Goal: Information Seeking & Learning: Learn about a topic

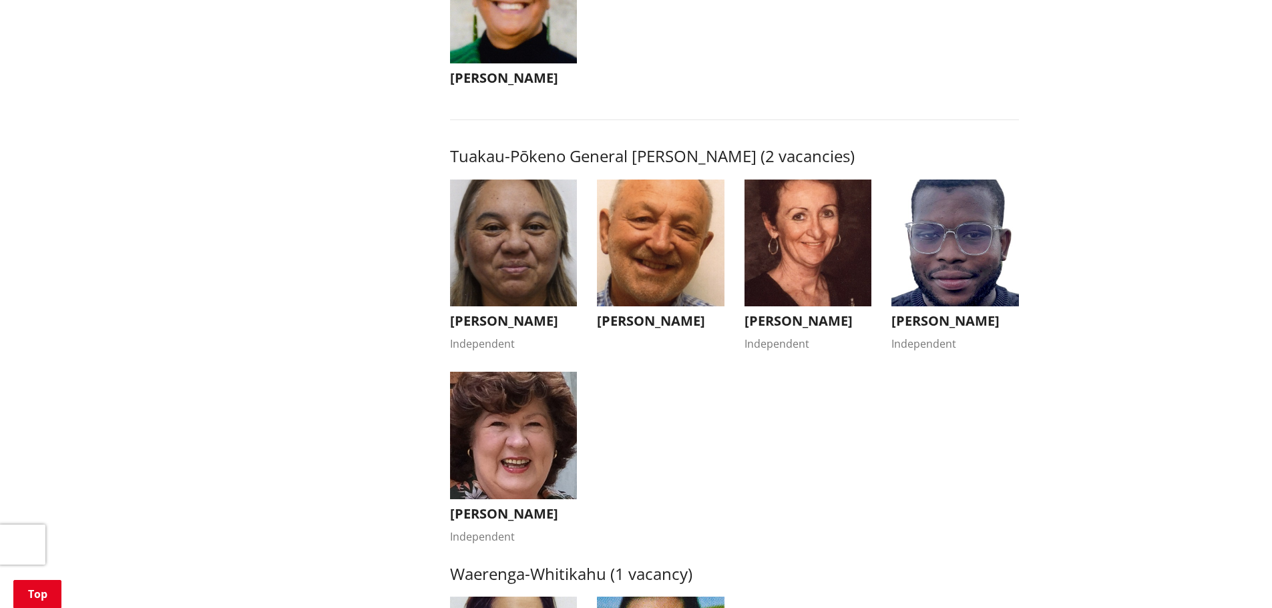
scroll to position [2270, 0]
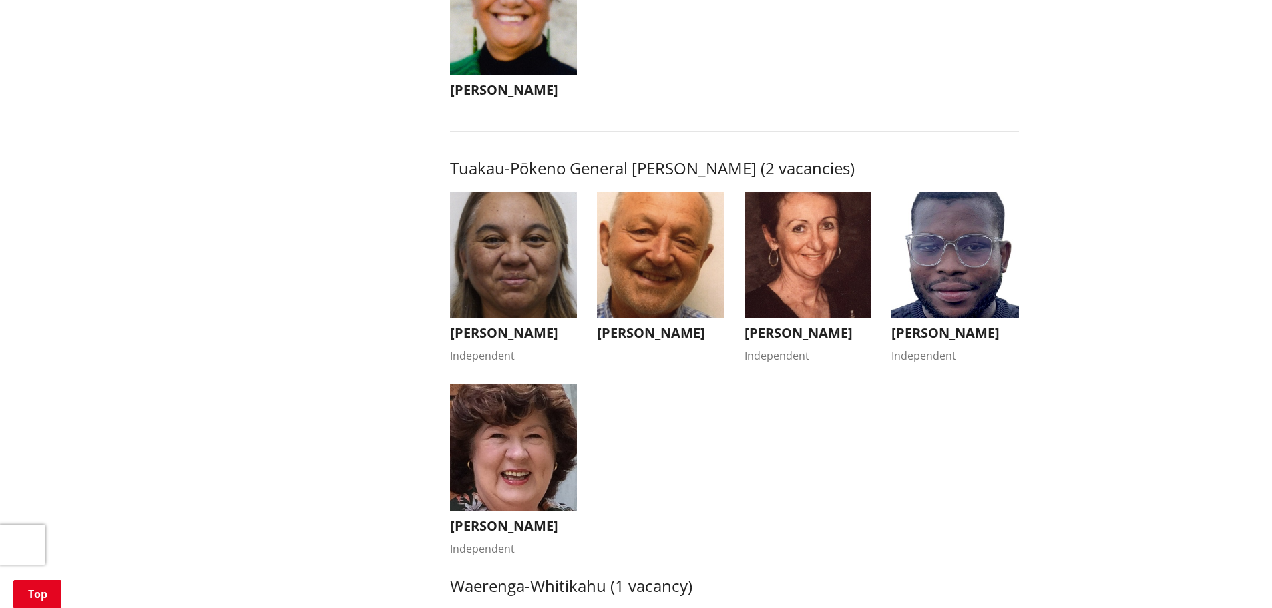
click at [666, 413] on ul "Kandi Ngataki Independent Kandi Ngataki Independent Kia ora, I'm standing for r…" at bounding box center [734, 384] width 589 height 385
click at [19, 608] on link "Top" at bounding box center [37, 594] width 48 height 28
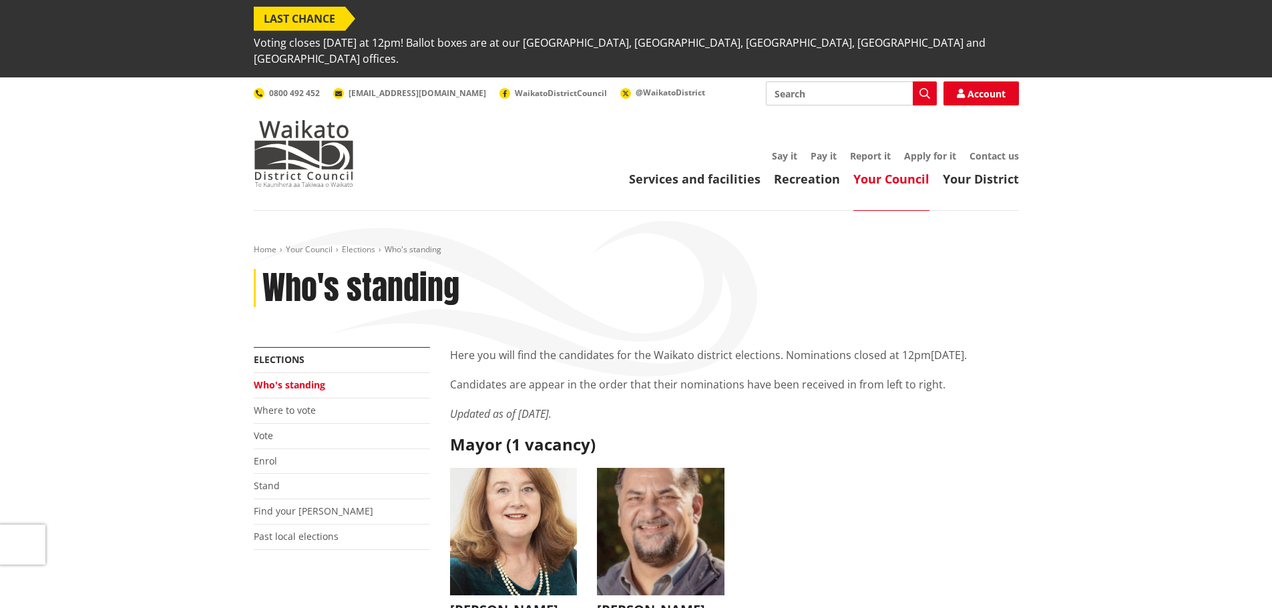
click at [865, 468] on ul "Jacqui Church Jacqui Church jacqui@jacquichurch.com +64 21 869 976 It has been …" at bounding box center [734, 556] width 589 height 177
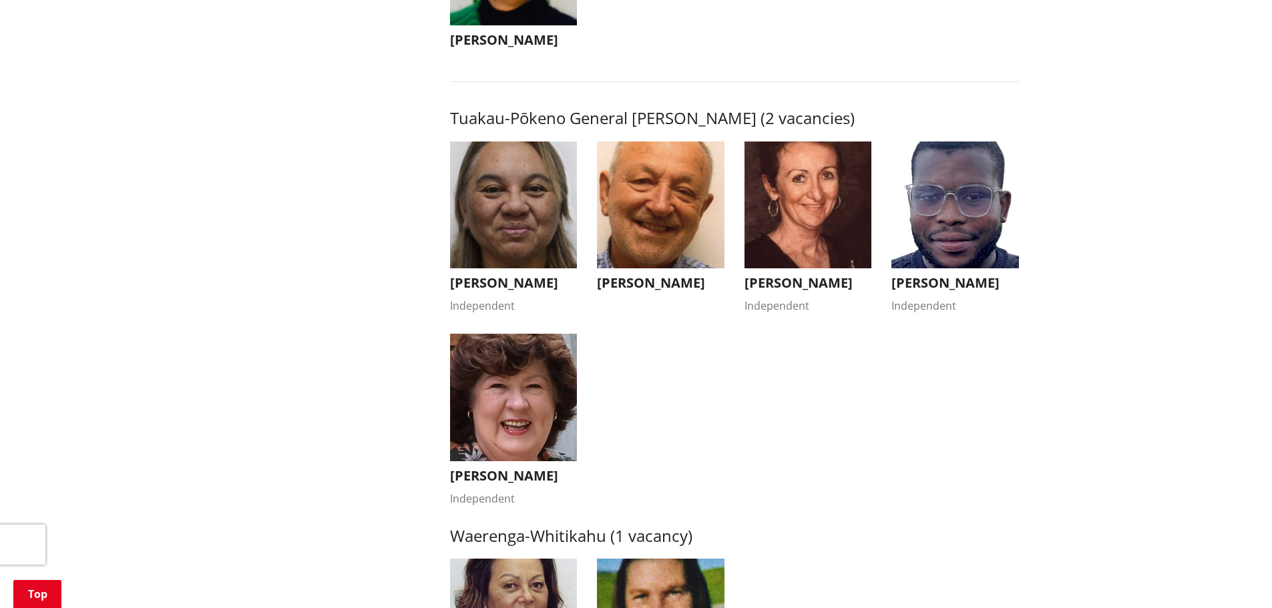
scroll to position [2337, 0]
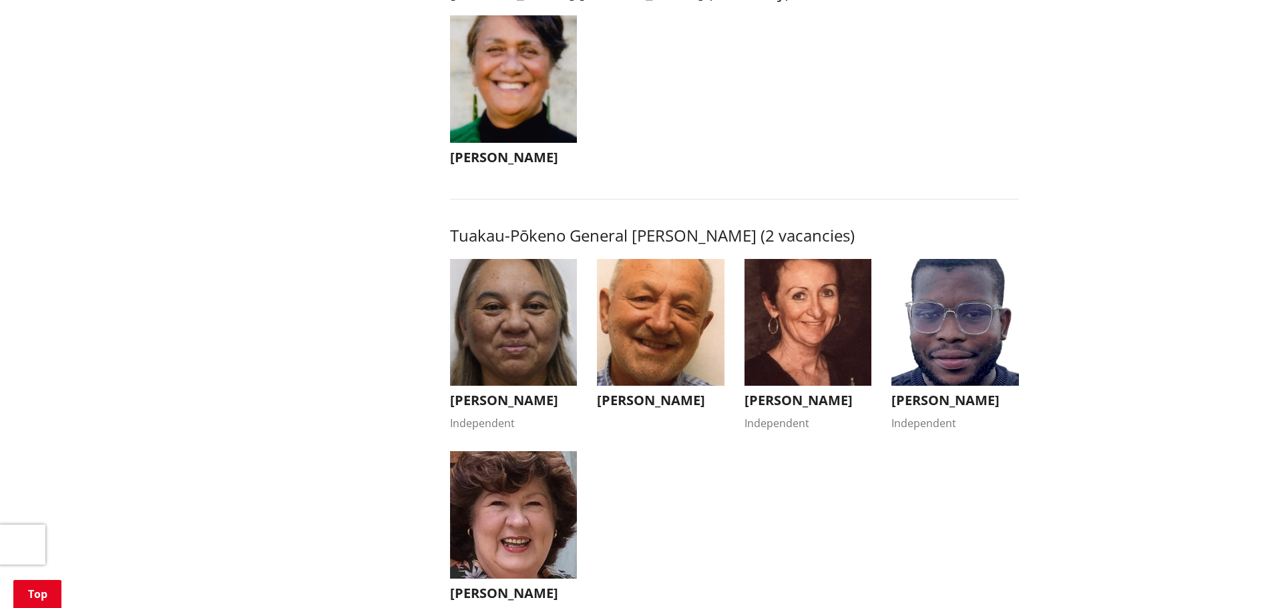
scroll to position [2138, 0]
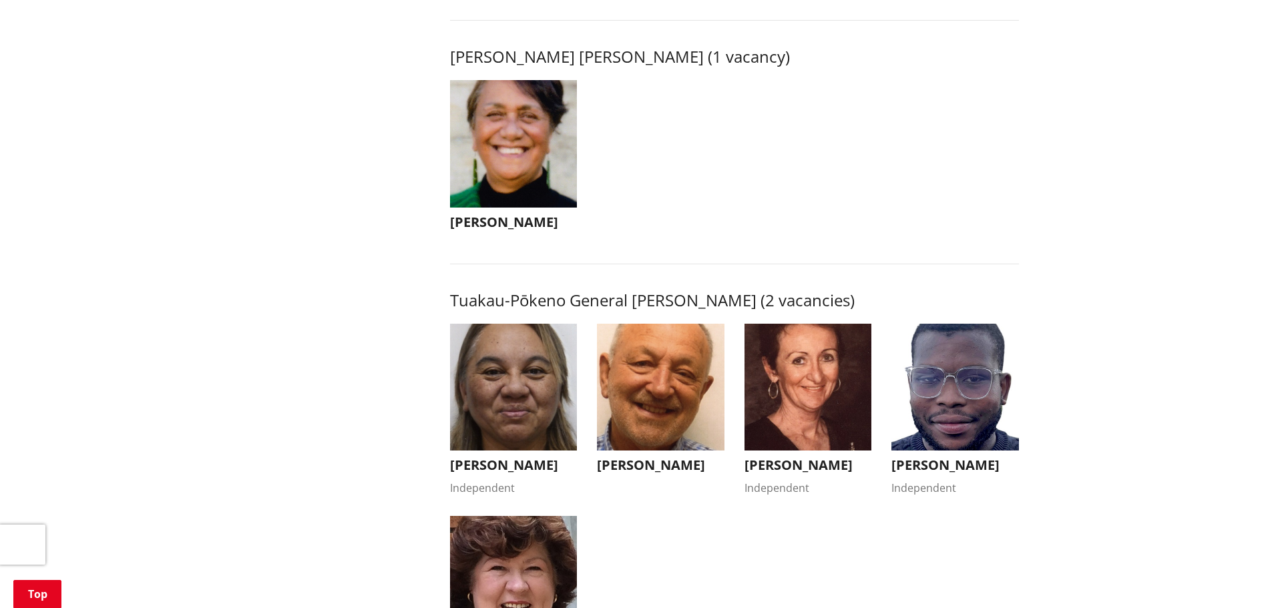
click at [957, 324] on img "button" at bounding box center [955, 388] width 128 height 128
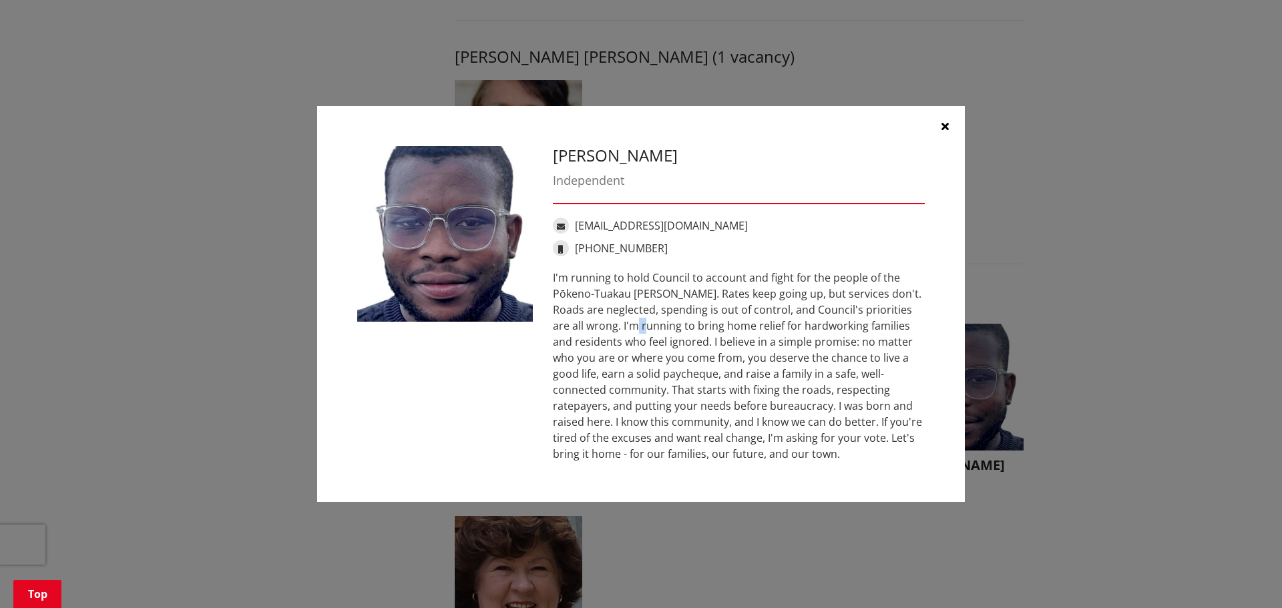
click at [957, 316] on div "Fabio Rodrigues Independent fabiorodrigueshq@gmail.com +64 210 841 7212" at bounding box center [641, 304] width 648 height 397
click at [943, 123] on icon "button" at bounding box center [944, 126] width 7 height 11
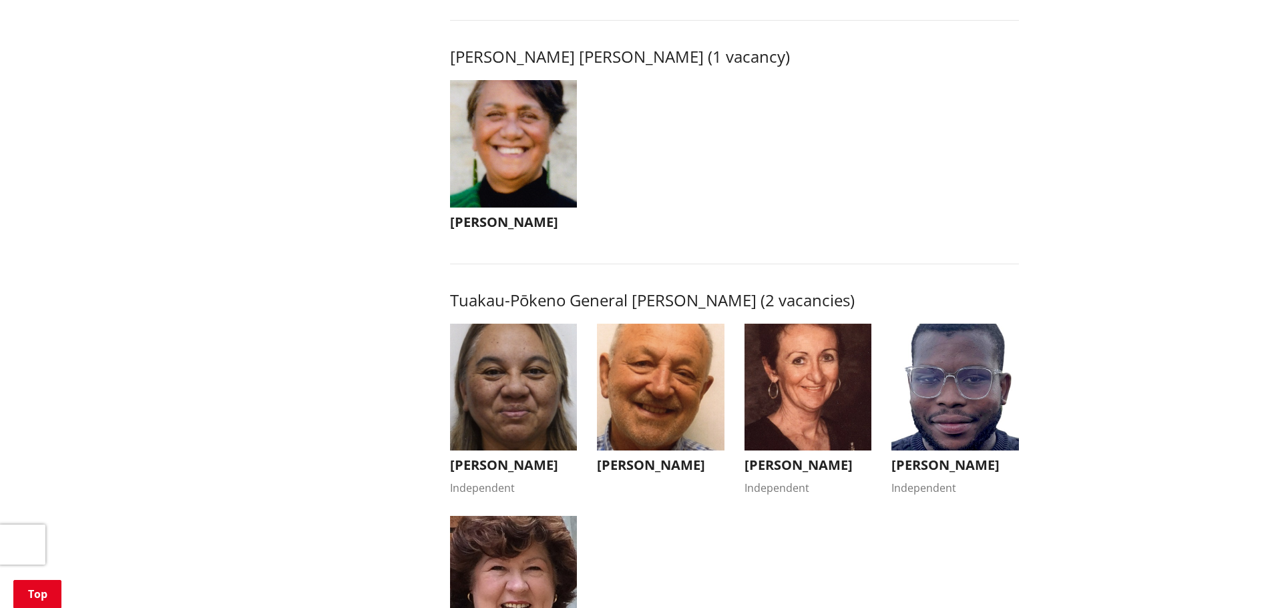
click at [515, 516] on img "button" at bounding box center [514, 580] width 128 height 128
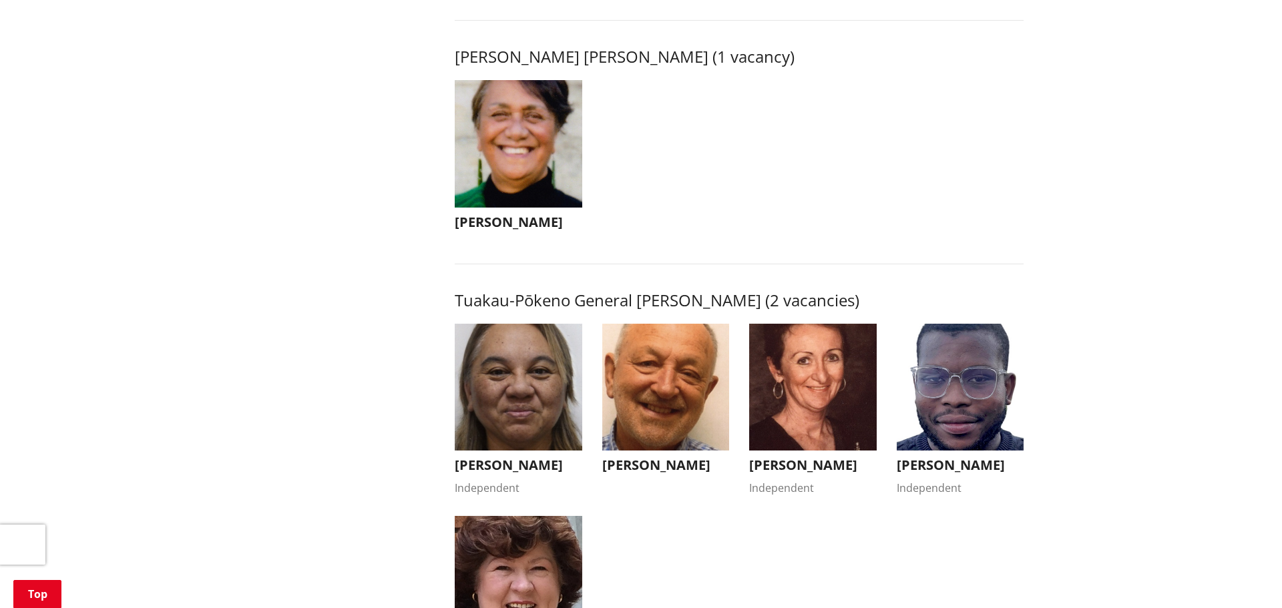
click at [0, 0] on div "Bronwyn Heath Independent bronwynannheath@gmail.com +64 210 750 599" at bounding box center [0, 0] width 0 height 0
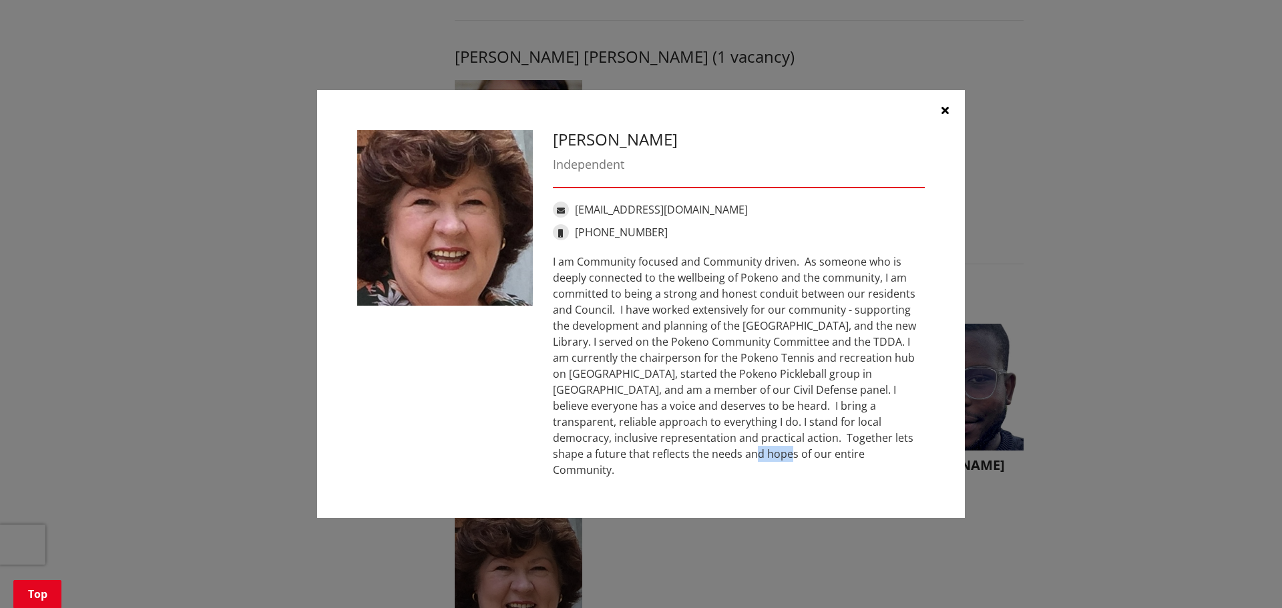
click at [947, 115] on icon "button" at bounding box center [944, 110] width 7 height 11
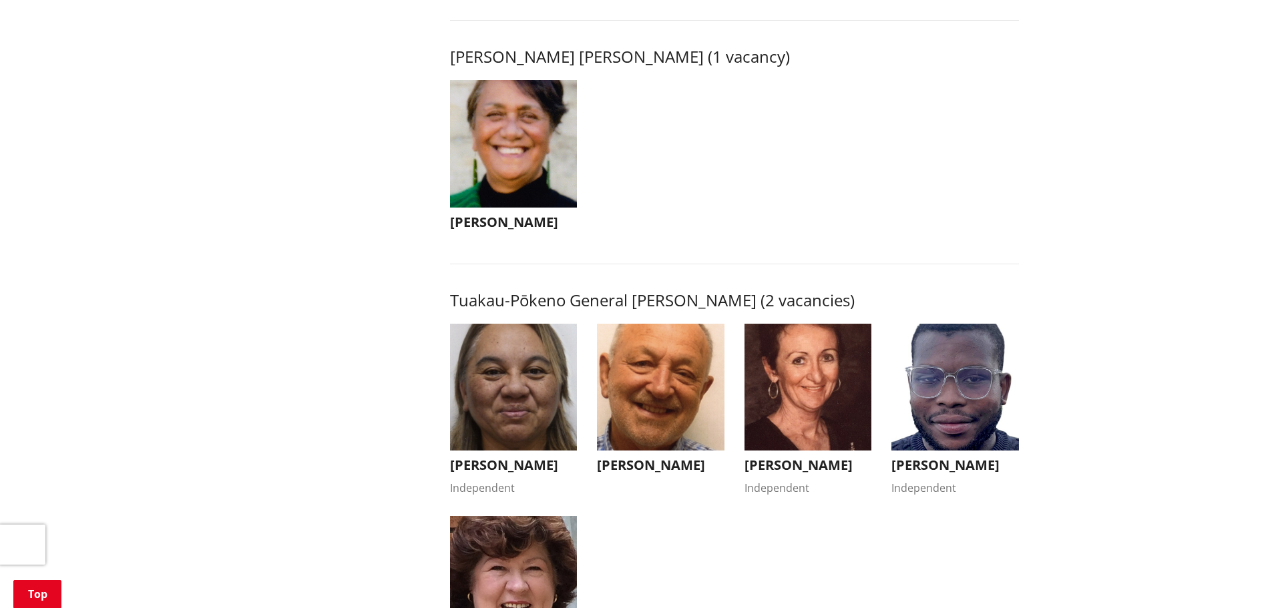
click at [924, 361] on img "button" at bounding box center [955, 388] width 128 height 128
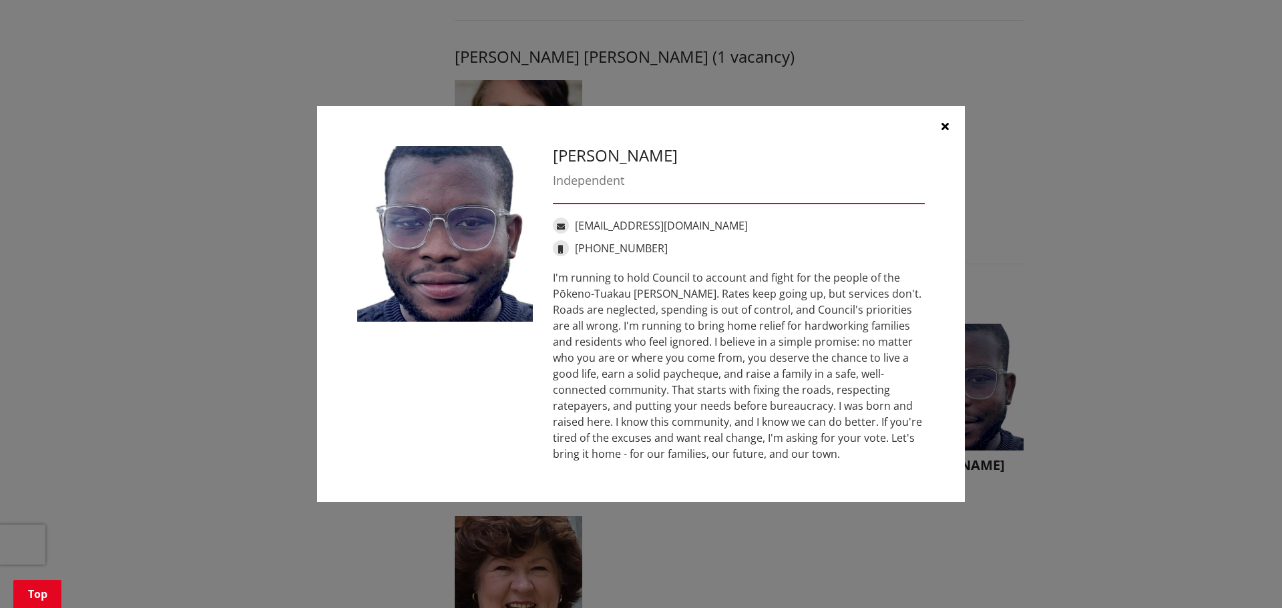
click at [947, 130] on icon "button" at bounding box center [944, 126] width 7 height 11
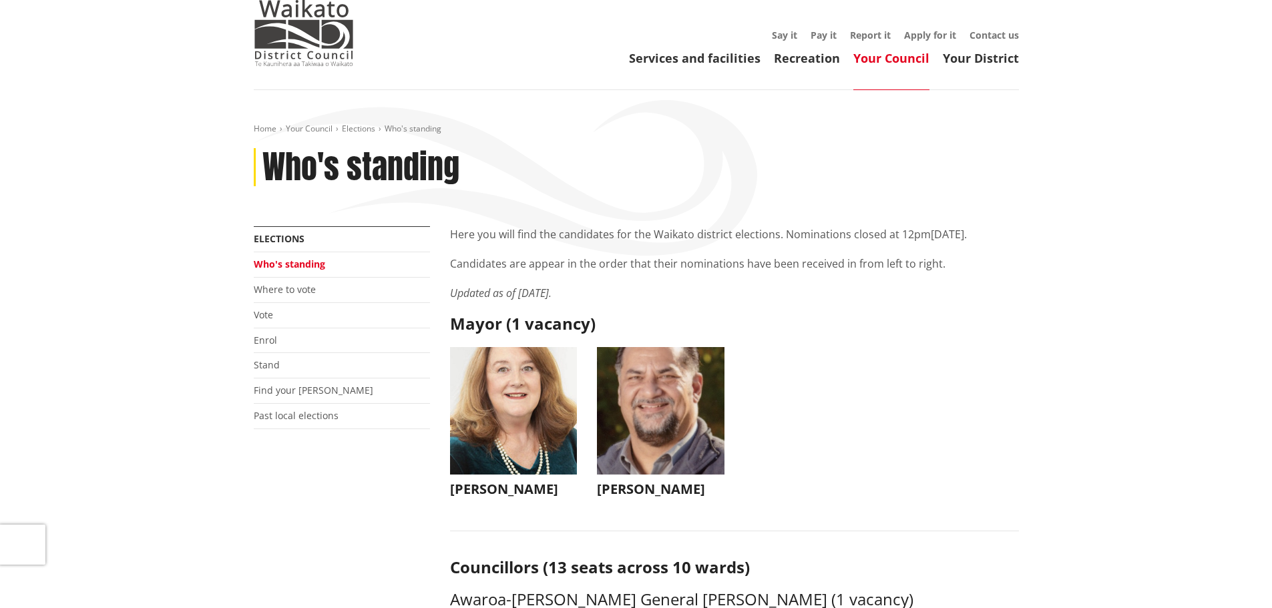
scroll to position [134, 0]
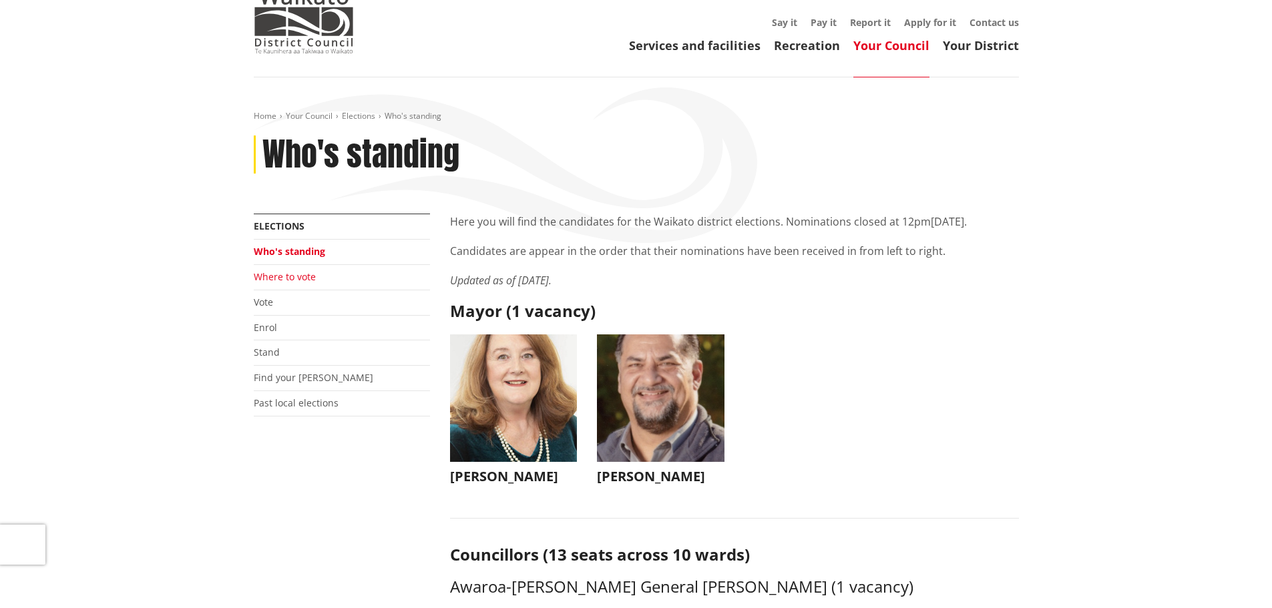
click at [275, 270] on link "Where to vote" at bounding box center [285, 276] width 62 height 13
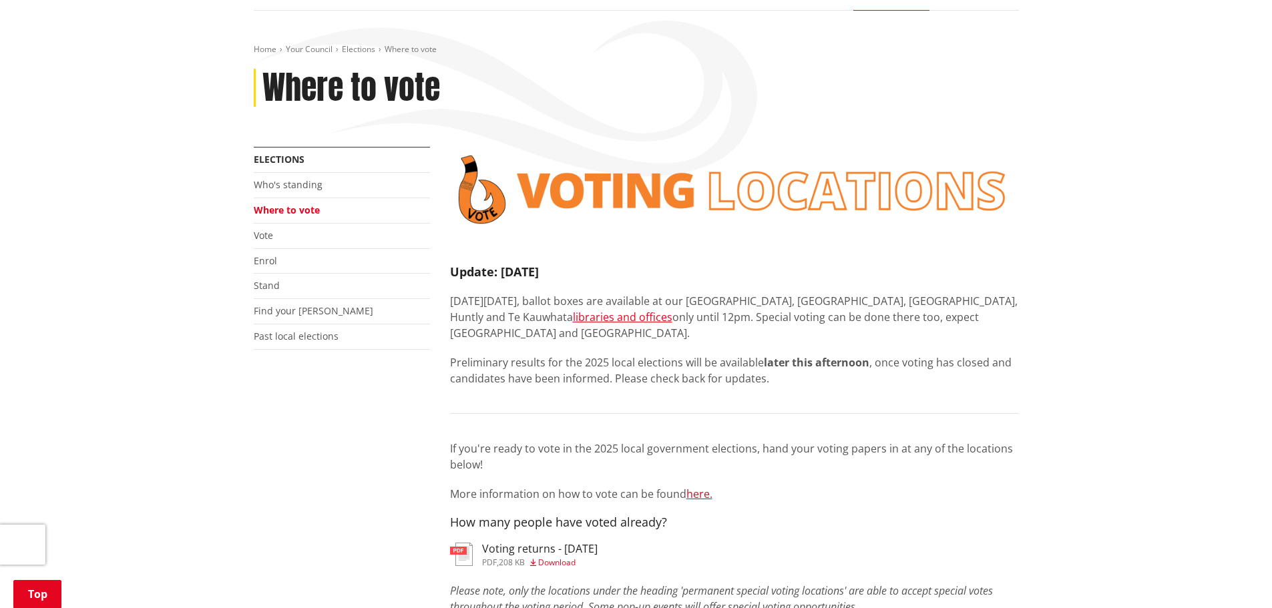
scroll to position [267, 0]
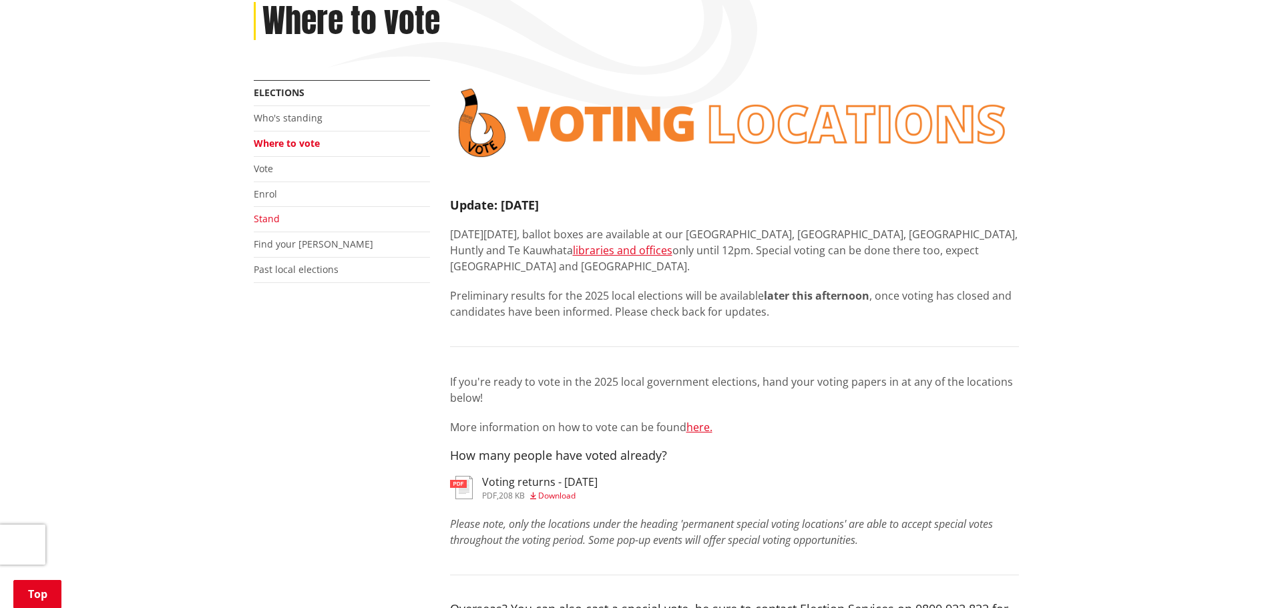
click at [261, 212] on link "Stand" at bounding box center [267, 218] width 26 height 13
click at [258, 188] on link "Enrol" at bounding box center [265, 194] width 23 height 13
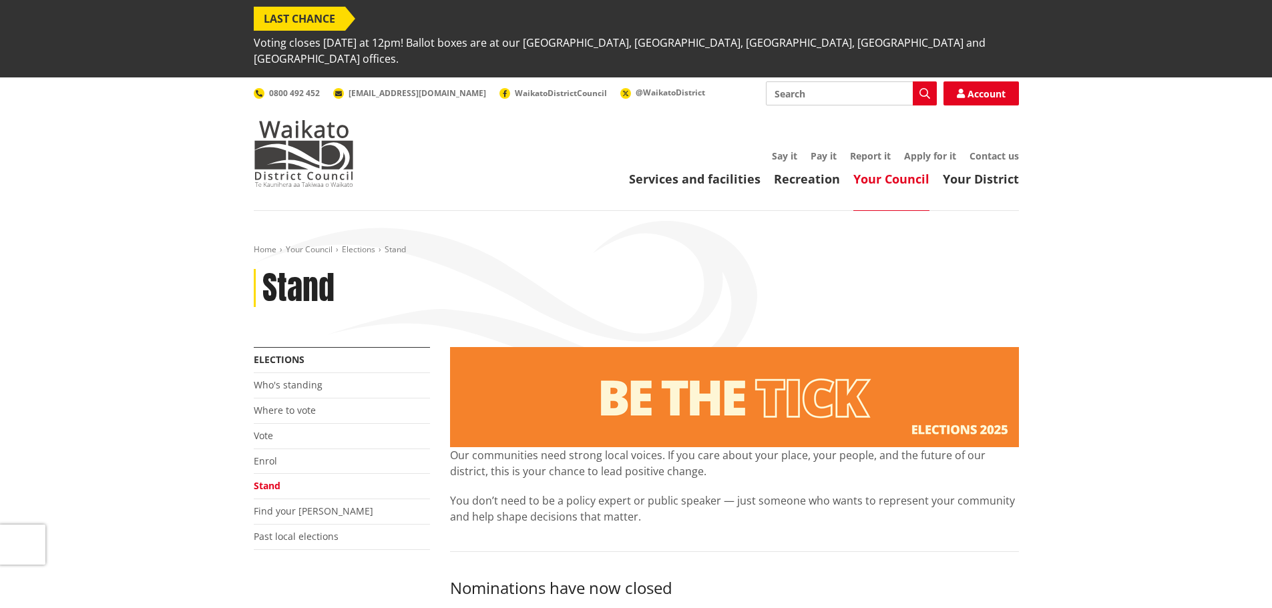
click at [274, 424] on li "Vote" at bounding box center [342, 436] width 176 height 25
click at [267, 424] on li "Vote" at bounding box center [342, 436] width 176 height 25
